Goal: Task Accomplishment & Management: Complete application form

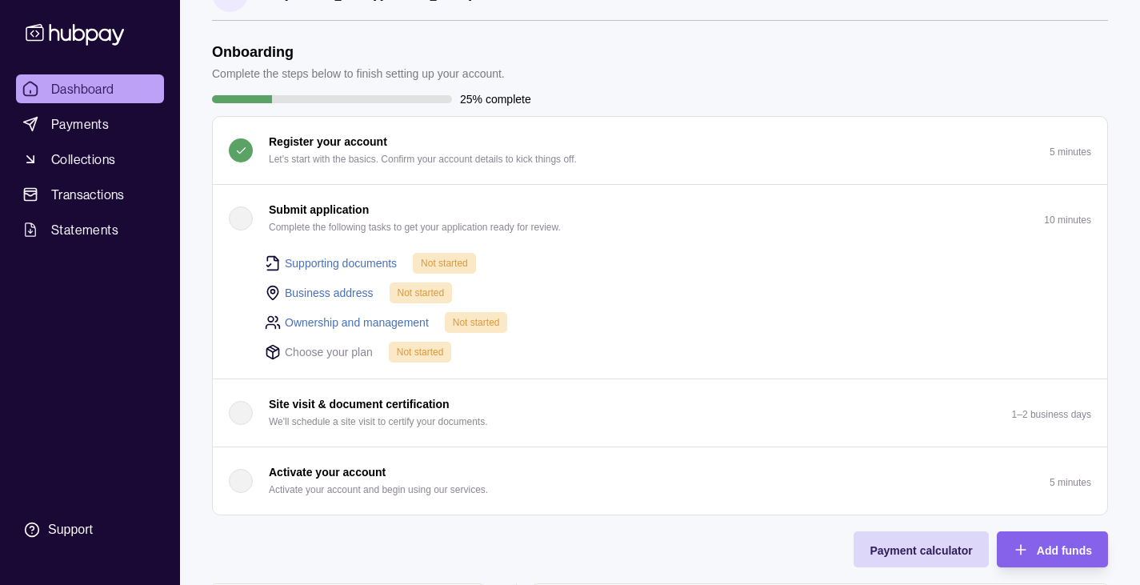
scroll to position [46, 0]
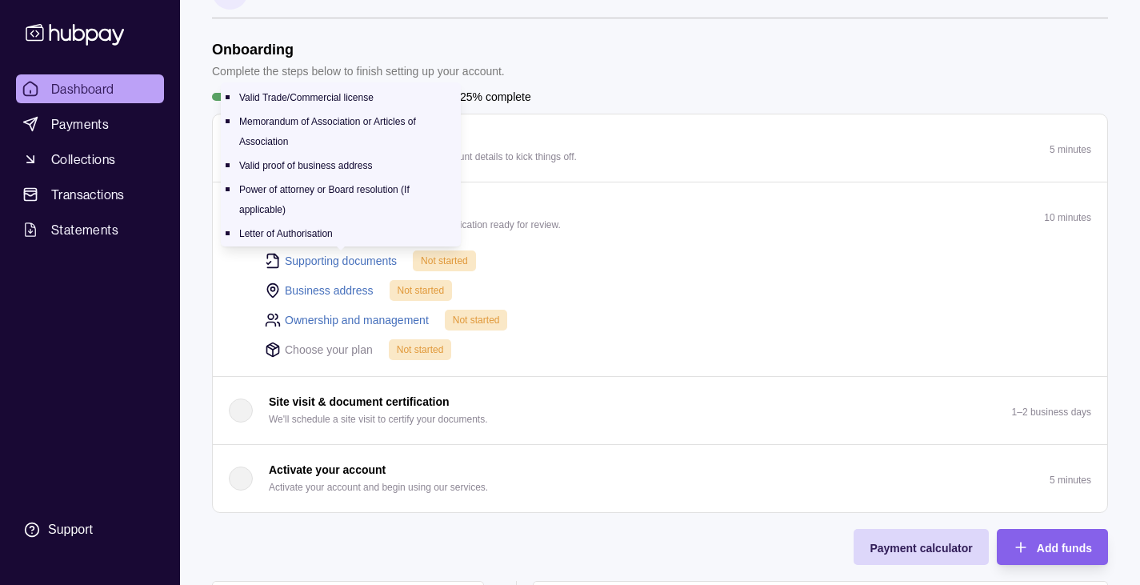
click at [329, 261] on link "Supporting documents" at bounding box center [341, 261] width 112 height 18
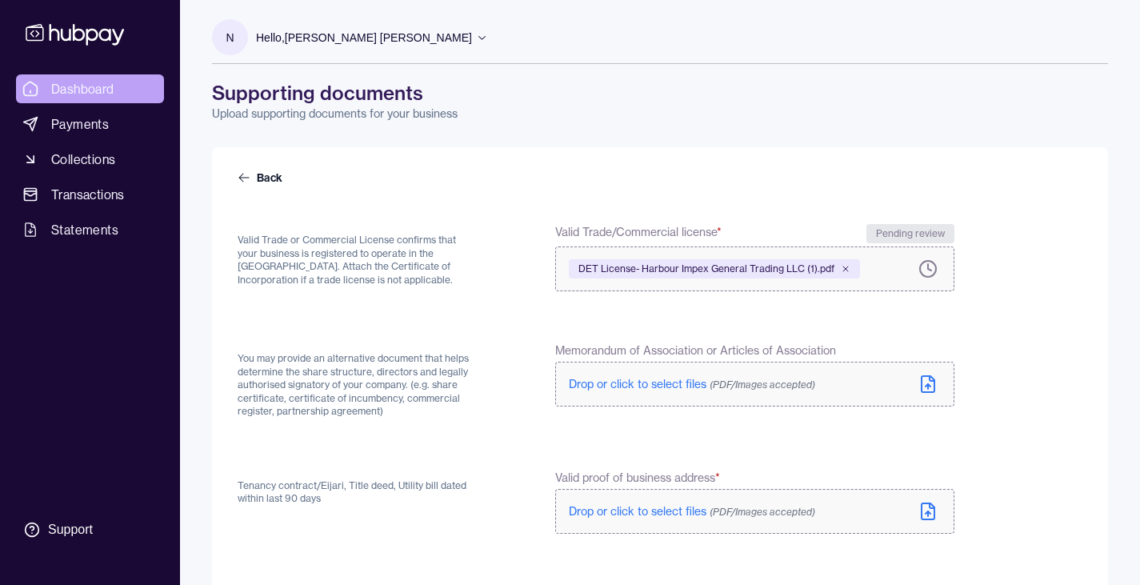
click at [83, 89] on span "Dashboard" at bounding box center [82, 88] width 63 height 19
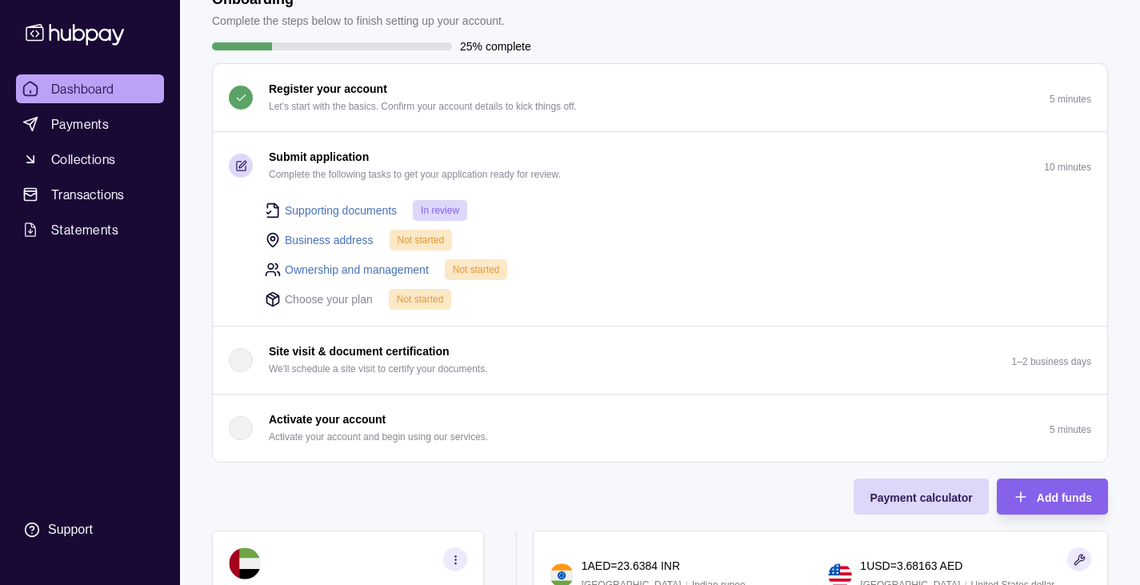
scroll to position [100, 0]
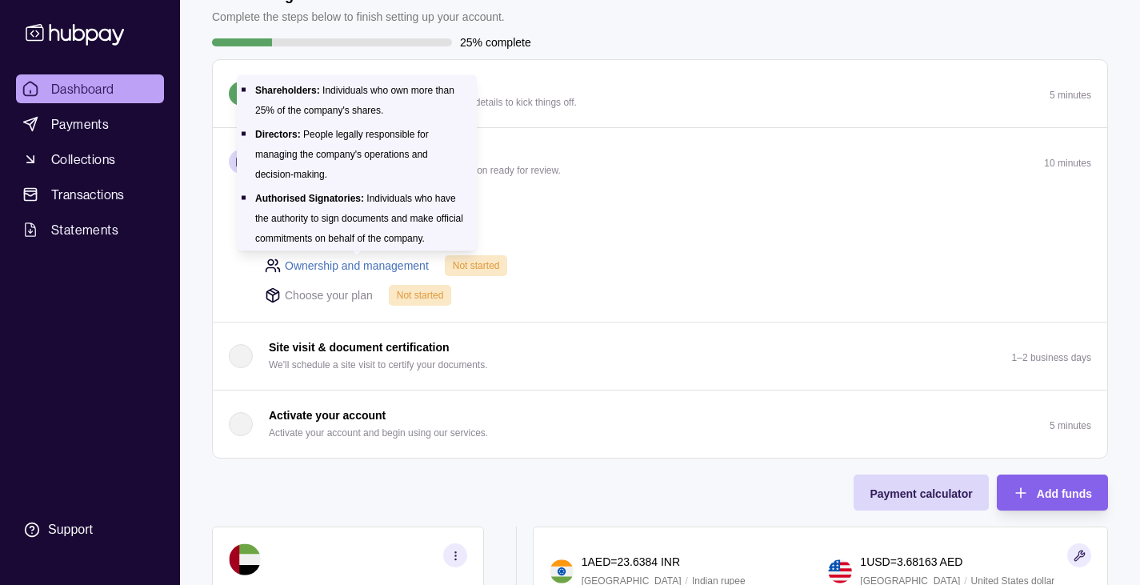
click at [327, 269] on link "Ownership and management" at bounding box center [357, 266] width 144 height 18
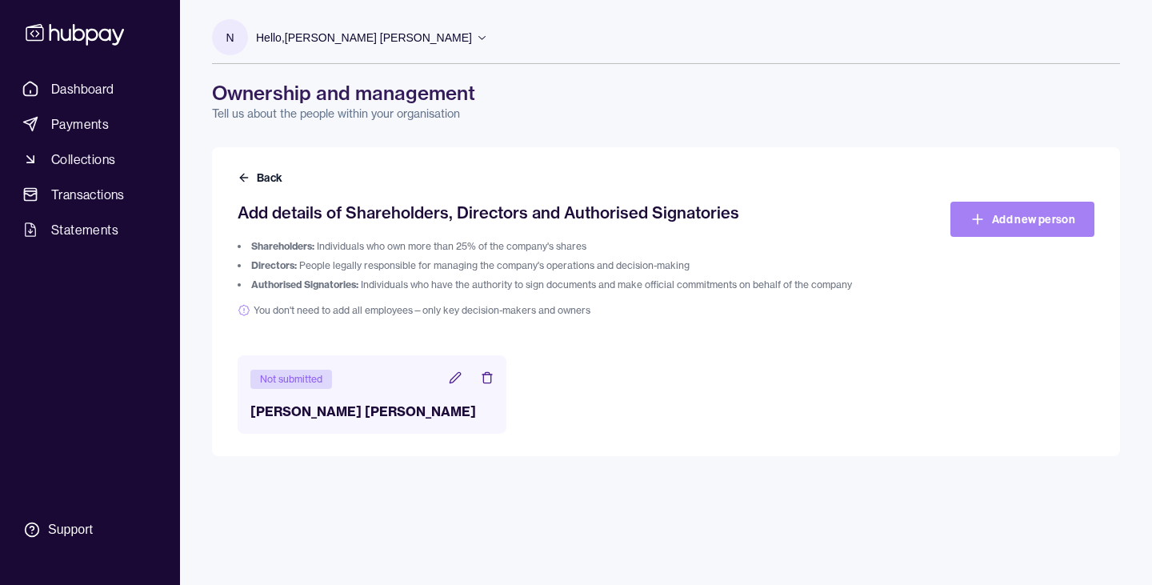
click at [1037, 222] on link "Add new person" at bounding box center [1022, 219] width 144 height 35
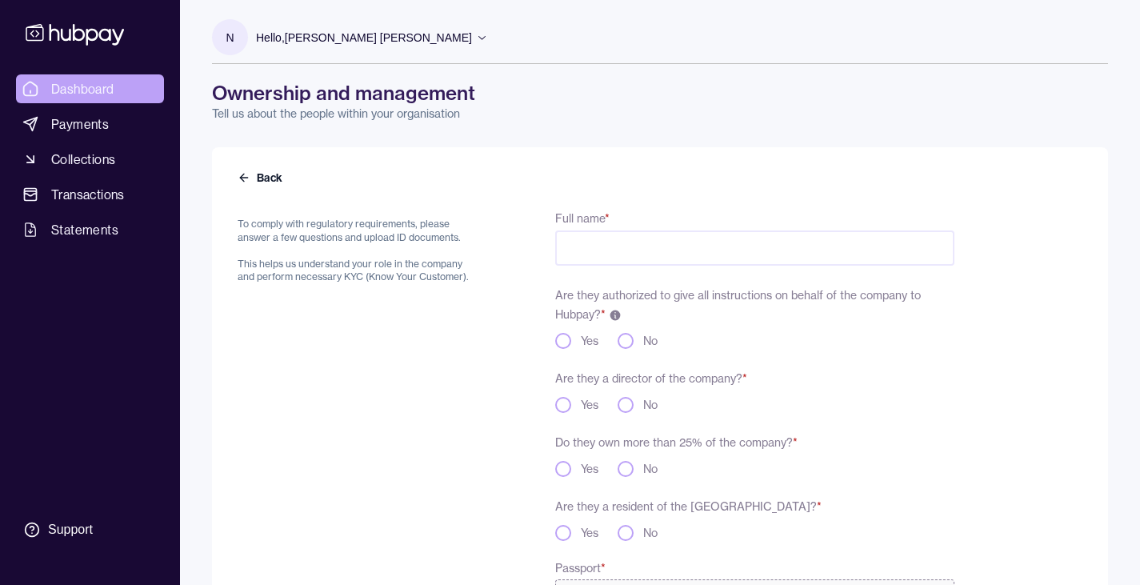
click at [67, 86] on span "Dashboard" at bounding box center [82, 88] width 63 height 19
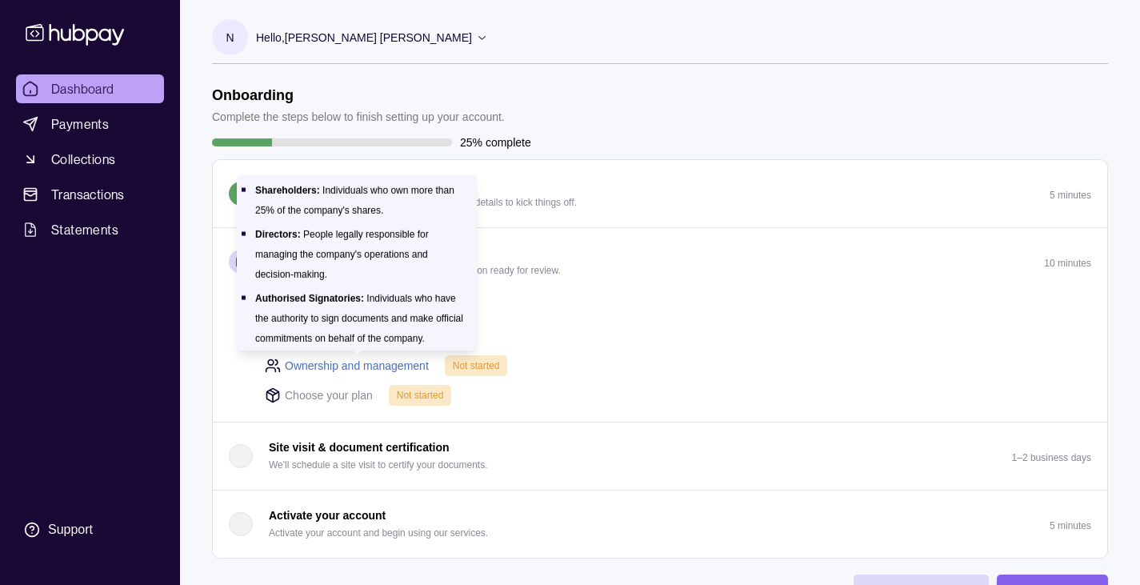
click at [396, 360] on link "Ownership and management" at bounding box center [357, 366] width 144 height 18
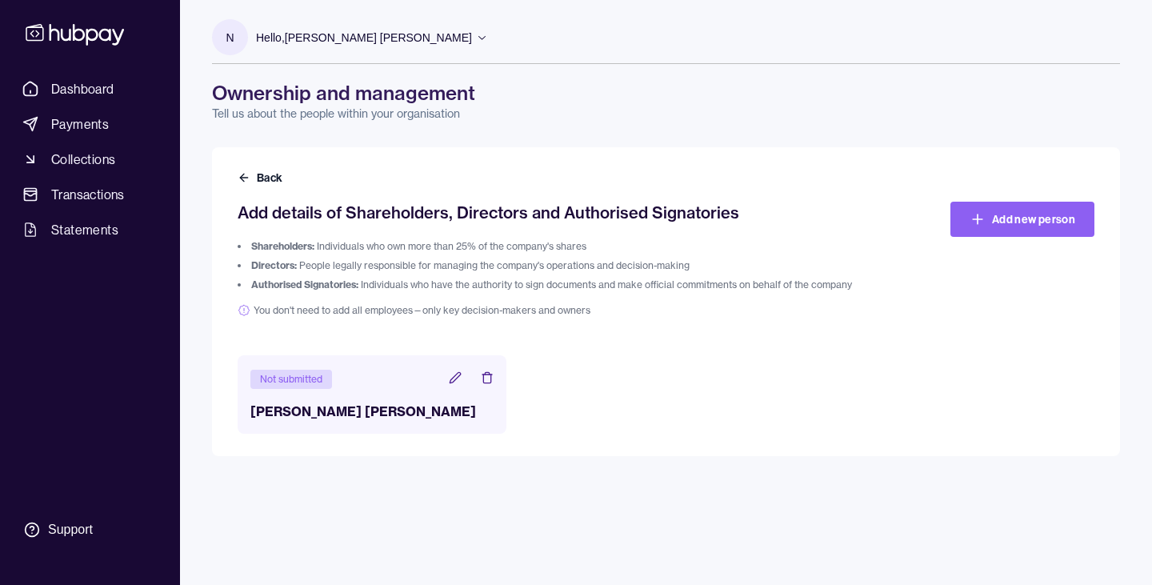
click at [452, 380] on icon at bounding box center [455, 377] width 13 height 13
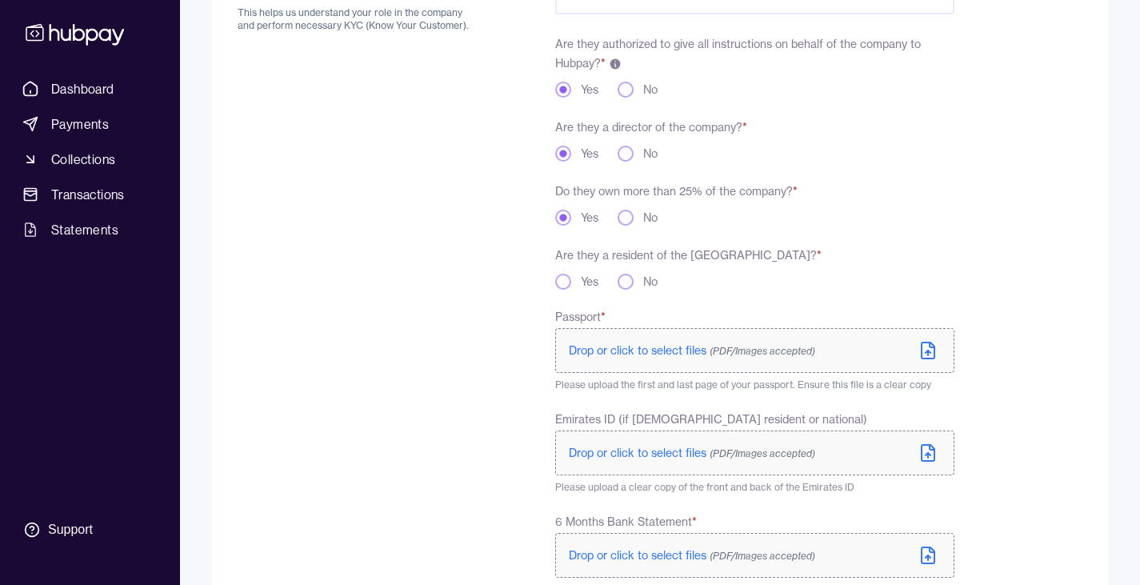
scroll to position [255, 0]
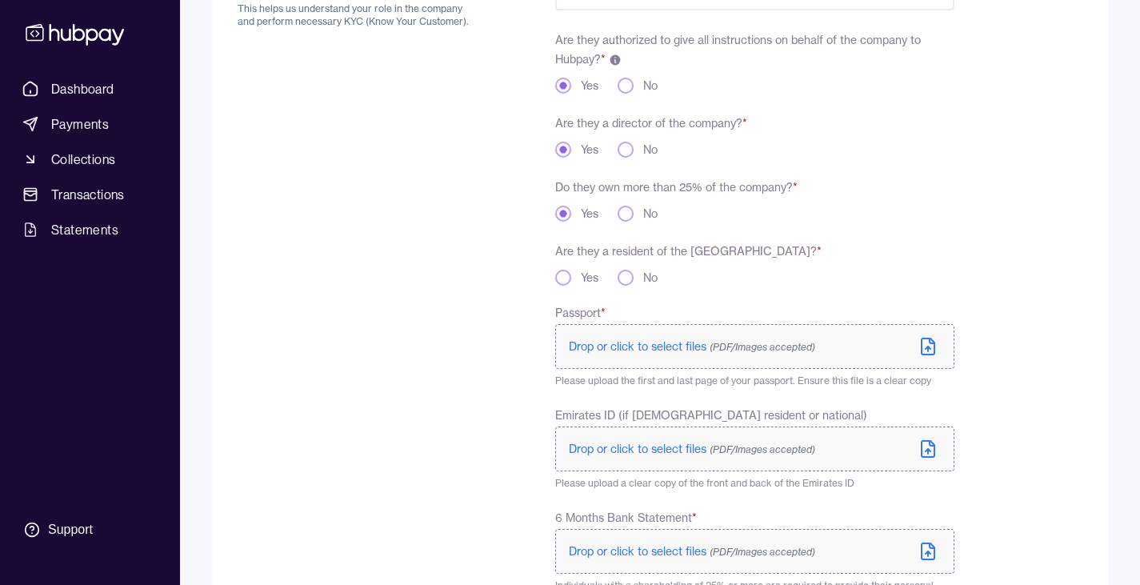
click at [558, 277] on button "Yes" at bounding box center [563, 278] width 16 height 16
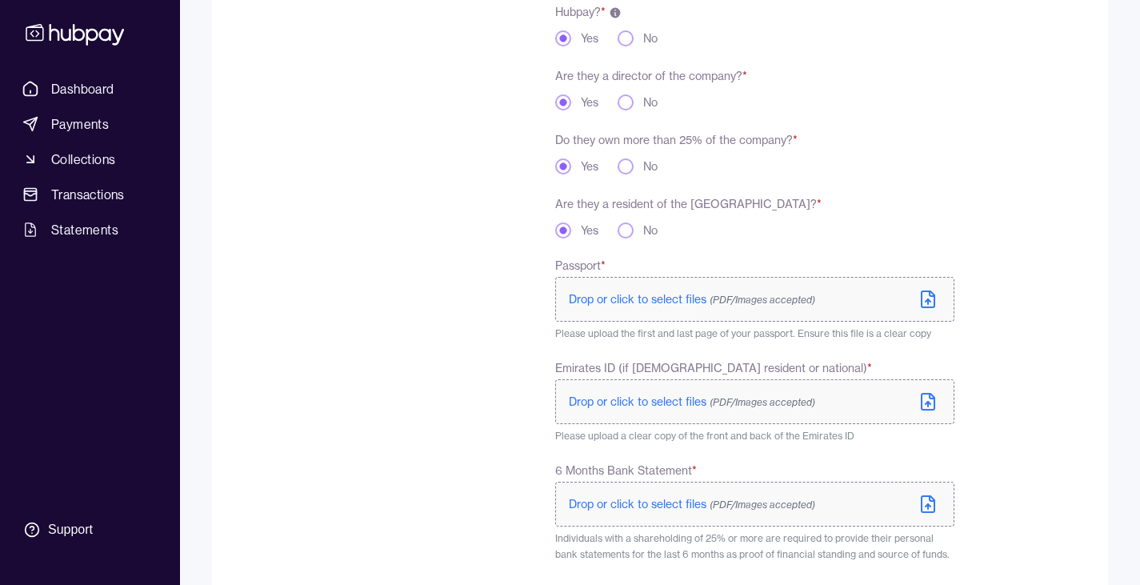
scroll to position [304, 0]
click at [625, 297] on span "Drop or click to select files (PDF/Images accepted)" at bounding box center [692, 297] width 246 height 14
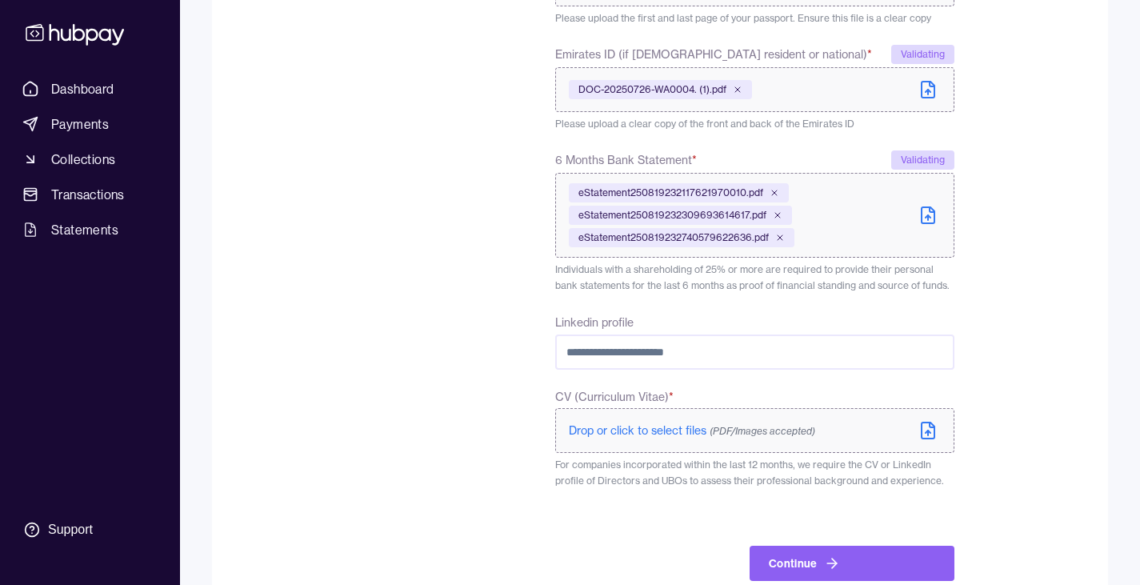
scroll to position [658, 0]
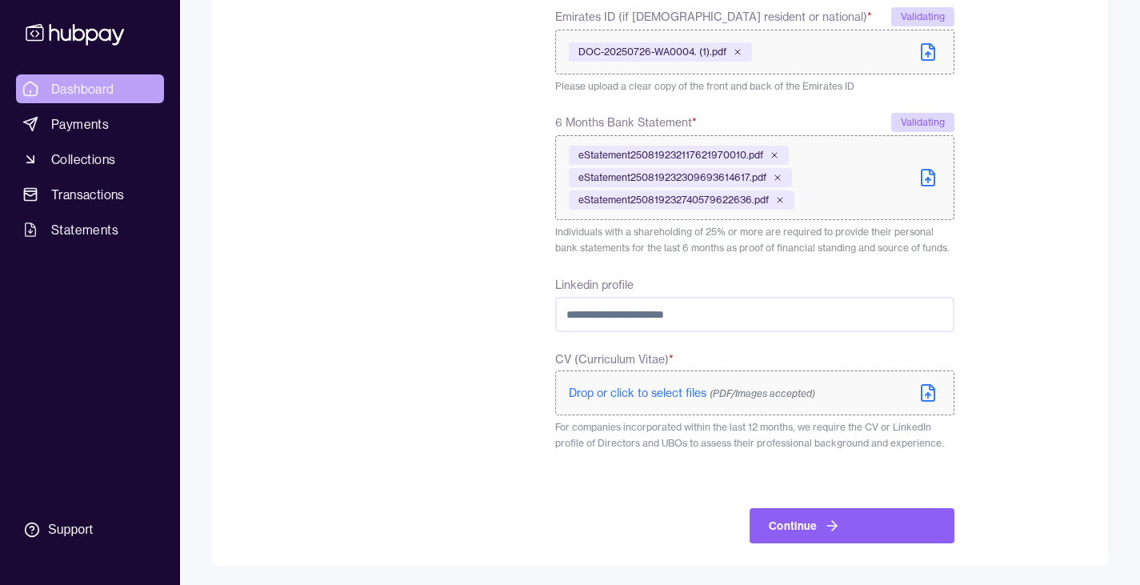
click at [87, 90] on span "Dashboard" at bounding box center [82, 88] width 63 height 19
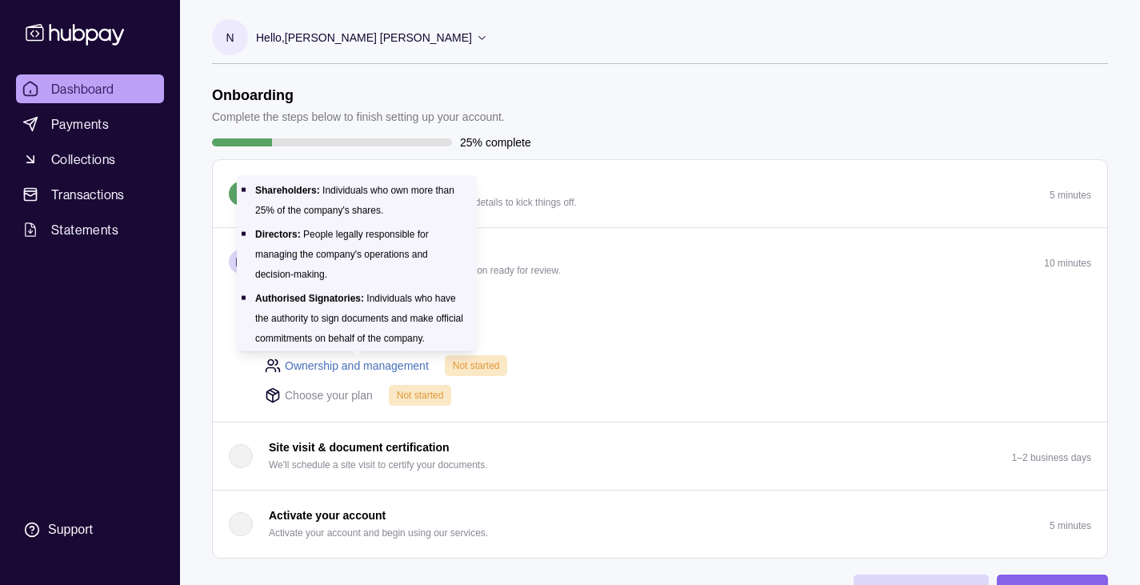
click at [333, 370] on link "Ownership and management" at bounding box center [357, 366] width 144 height 18
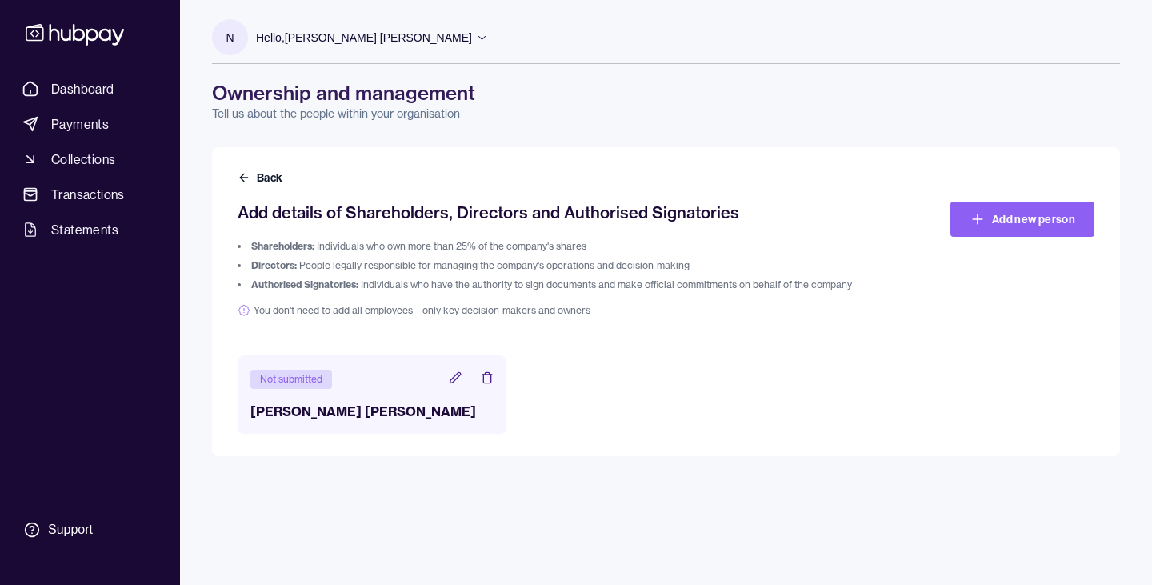
click at [450, 377] on icon at bounding box center [455, 377] width 13 height 13
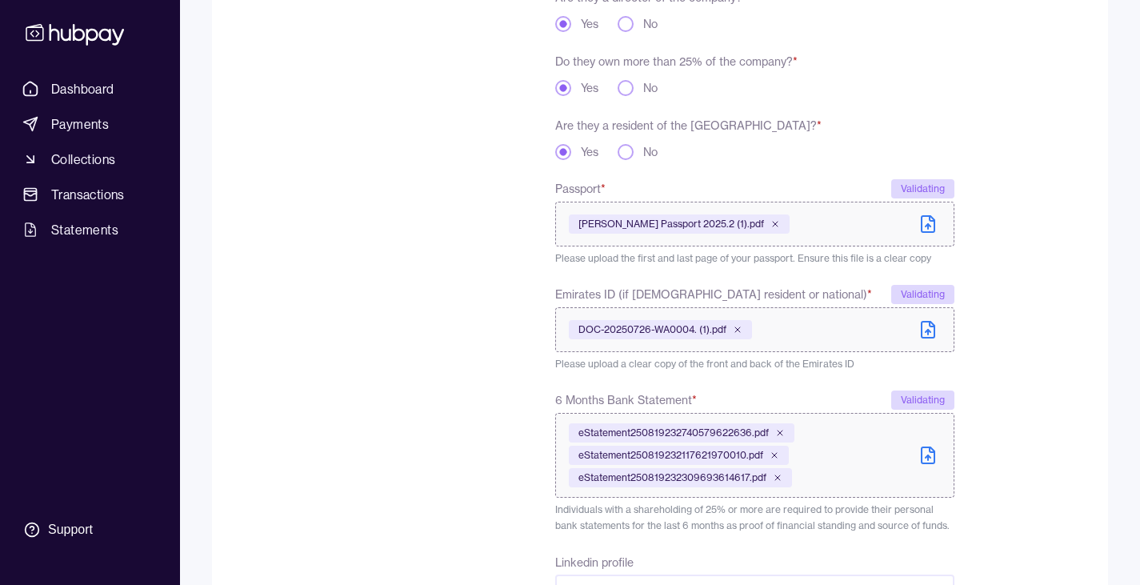
scroll to position [658, 0]
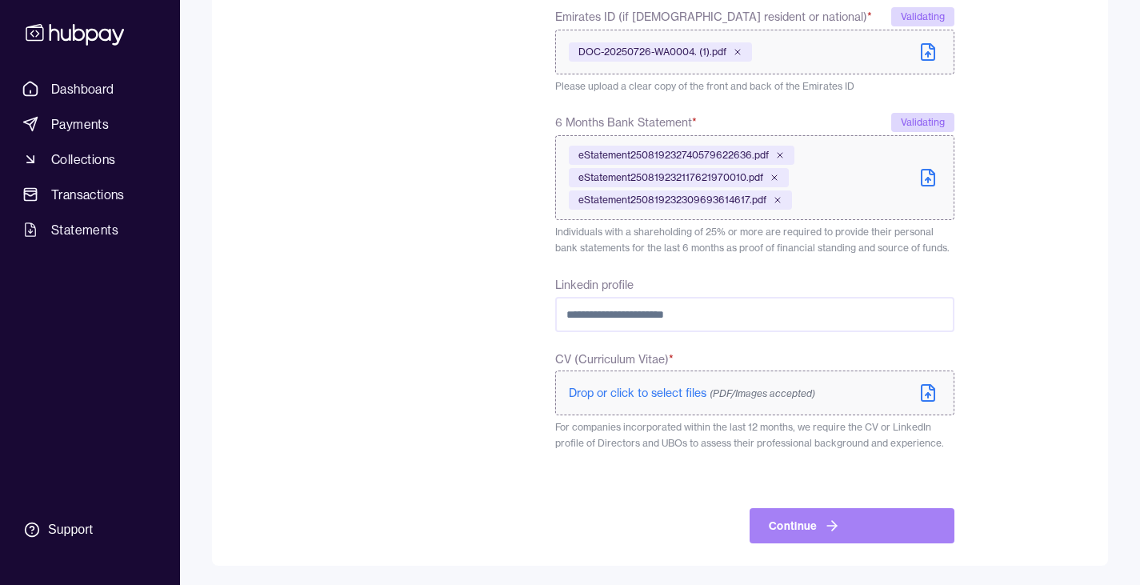
click at [827, 537] on button "Continue" at bounding box center [852, 525] width 205 height 35
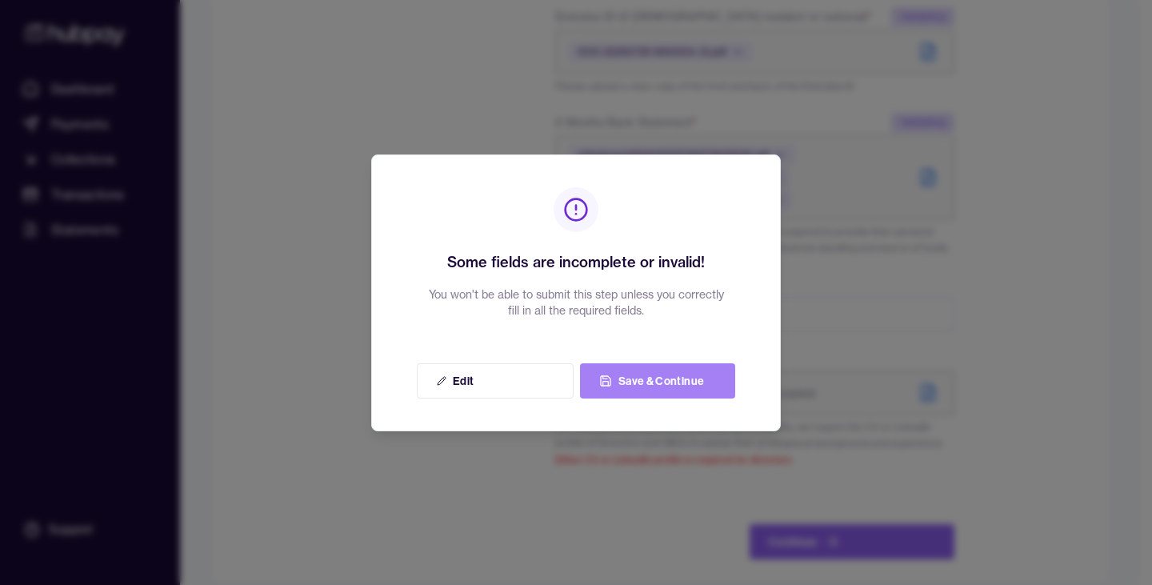
click at [642, 395] on button "Save & Continue" at bounding box center [657, 380] width 155 height 35
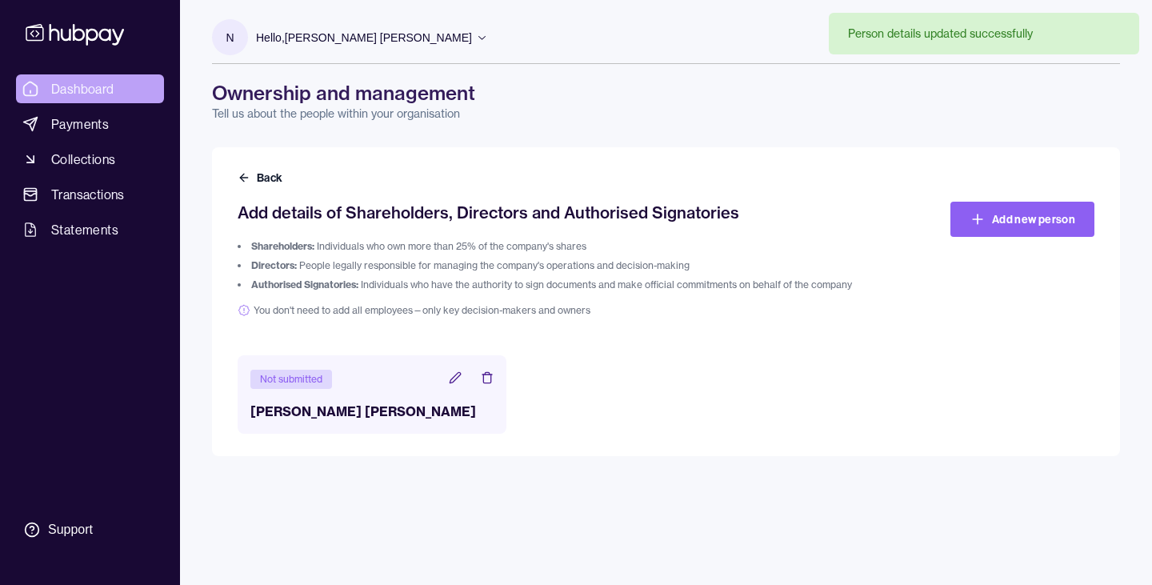
click at [90, 85] on span "Dashboard" at bounding box center [82, 88] width 63 height 19
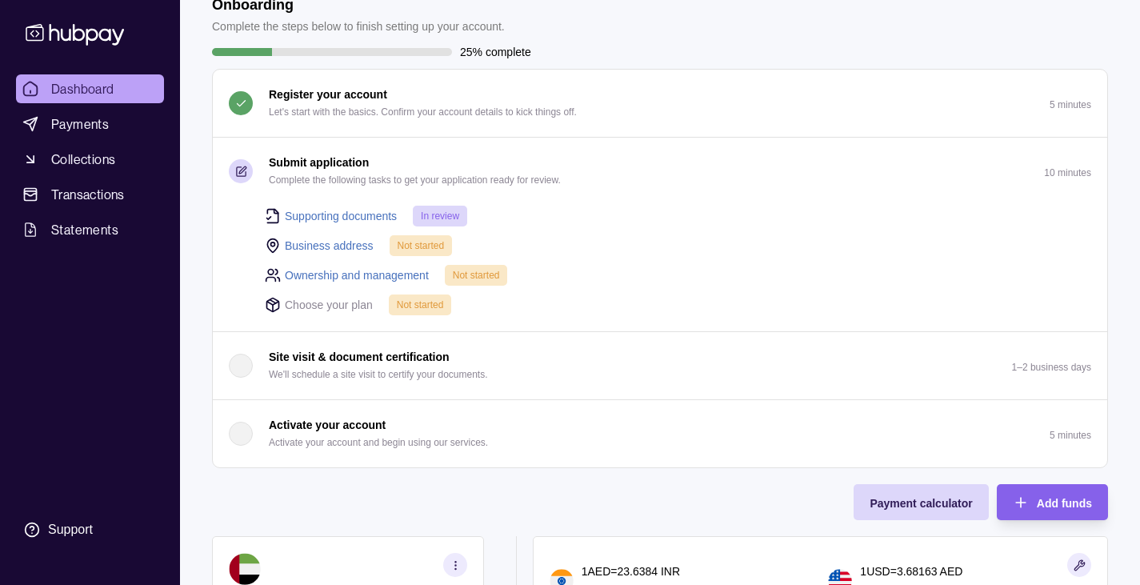
scroll to position [91, 0]
